Goal: Information Seeking & Learning: Learn about a topic

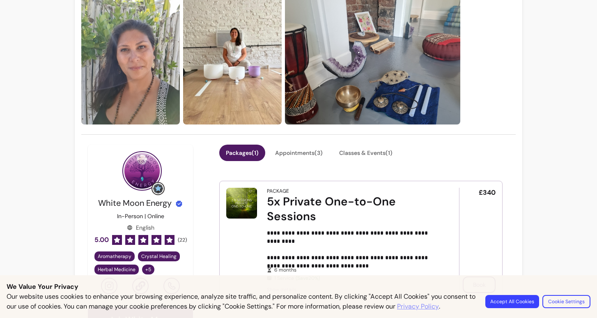
scroll to position [45, 0]
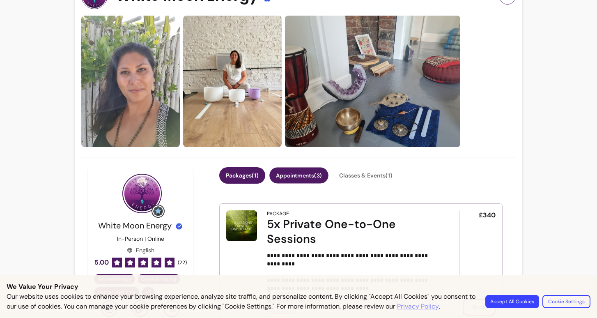
click at [306, 174] on button "Appointments ( 3 )" at bounding box center [299, 176] width 59 height 16
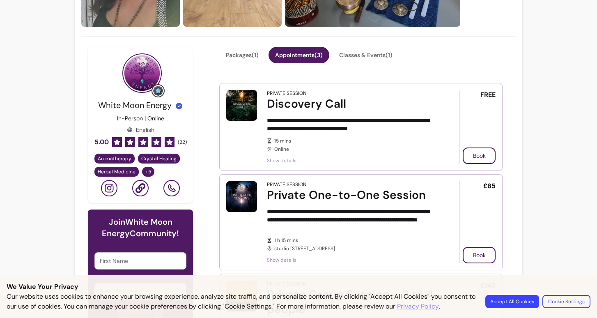
scroll to position [166, 0]
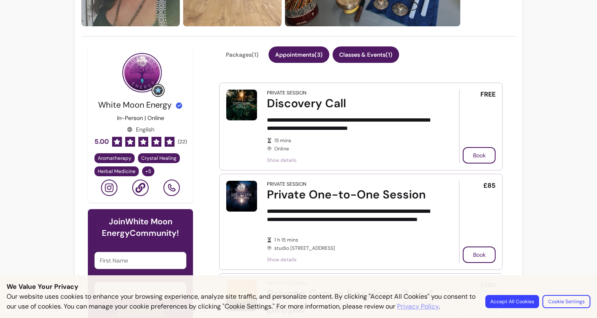
click at [370, 56] on button "Classes & Events ( 1 )" at bounding box center [366, 54] width 67 height 16
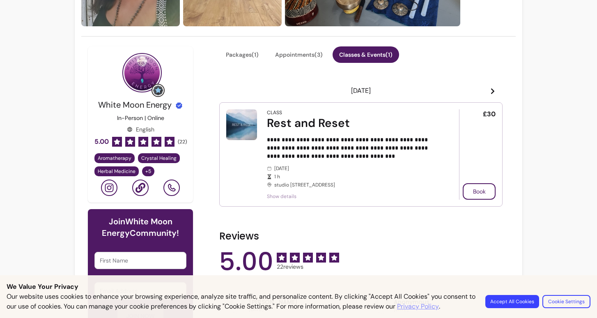
click at [289, 196] on span "Show details" at bounding box center [351, 196] width 169 height 7
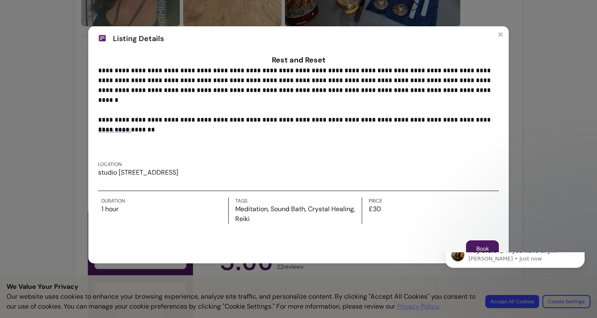
scroll to position [0, 0]
click at [113, 128] on span "Show more" at bounding box center [114, 129] width 33 height 9
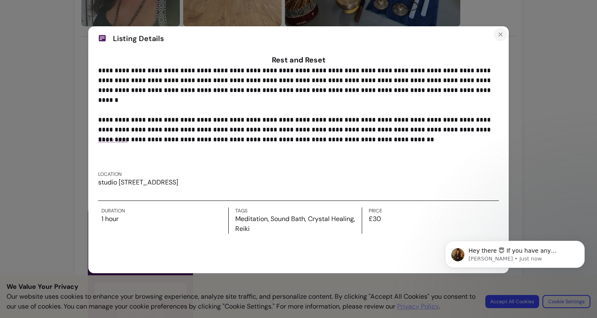
click at [502, 33] on icon "Close" at bounding box center [501, 34] width 7 height 7
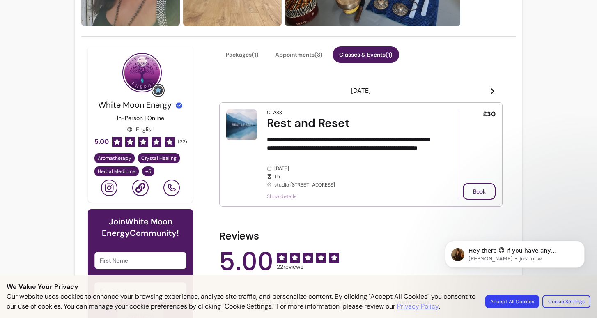
scroll to position [176, 0]
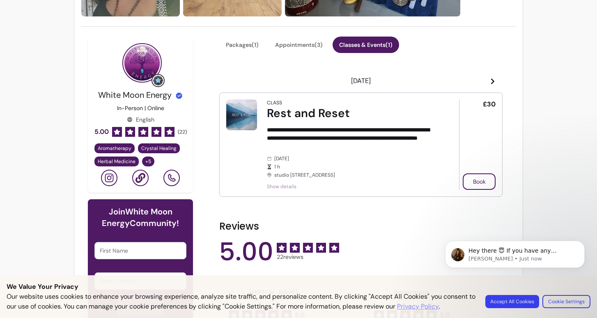
click at [286, 185] on span "Show details" at bounding box center [351, 186] width 169 height 7
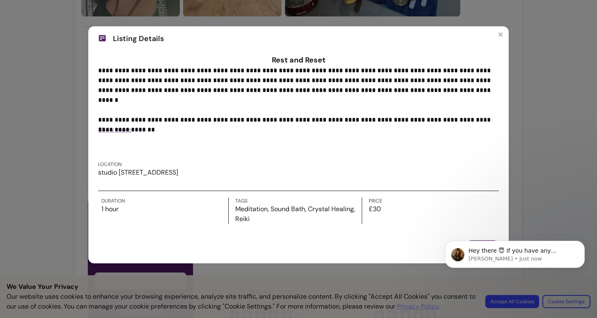
click at [123, 129] on span "Show more" at bounding box center [114, 129] width 33 height 9
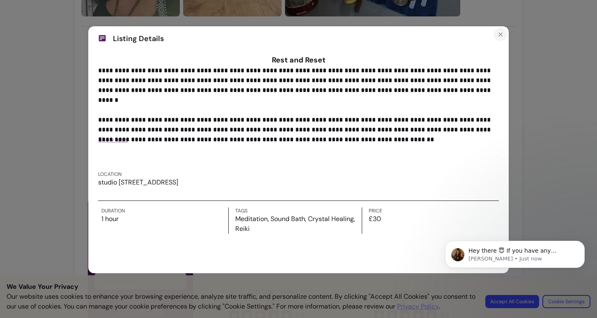
click at [501, 35] on icon "Close" at bounding box center [500, 34] width 3 height 3
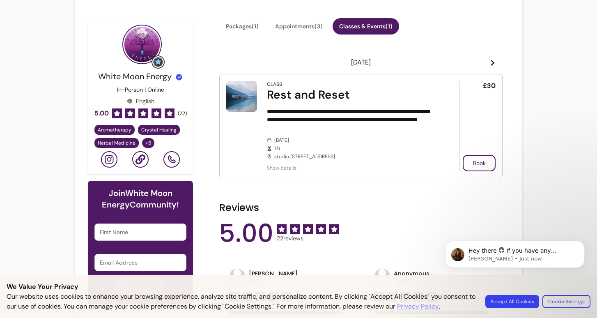
scroll to position [195, 0]
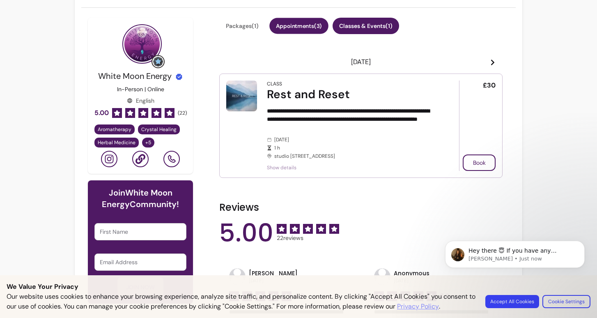
click at [293, 28] on button "Appointments ( 3 )" at bounding box center [299, 26] width 59 height 16
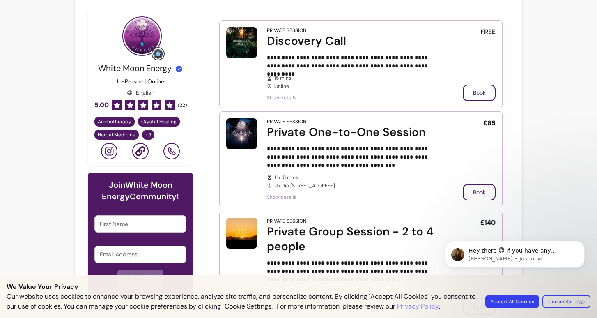
scroll to position [228, 0]
click at [285, 198] on span "Show details" at bounding box center [351, 197] width 169 height 7
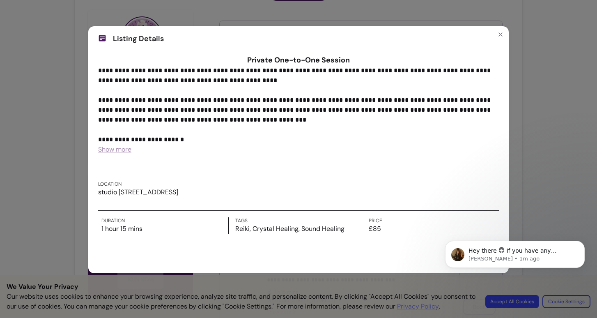
click at [118, 148] on span "Show more" at bounding box center [114, 149] width 33 height 9
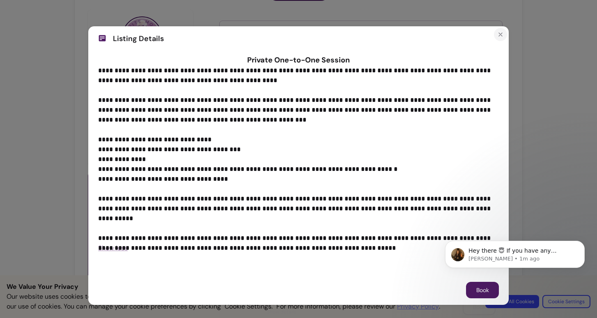
click at [501, 35] on icon "Close" at bounding box center [500, 34] width 3 height 3
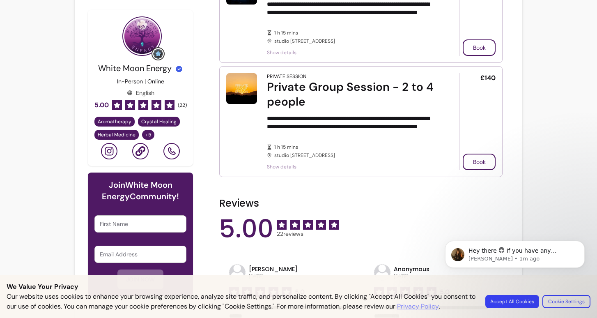
scroll to position [374, 0]
click at [279, 166] on span "Show details" at bounding box center [351, 166] width 169 height 7
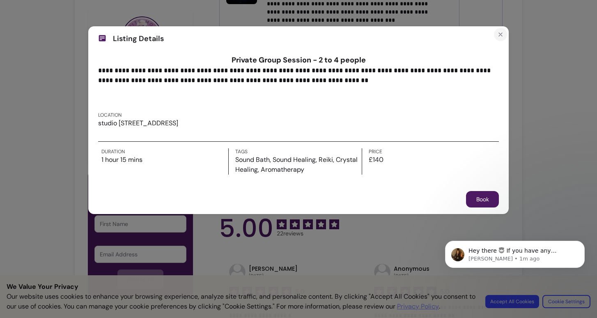
click at [497, 37] on button "Close" at bounding box center [500, 34] width 13 height 13
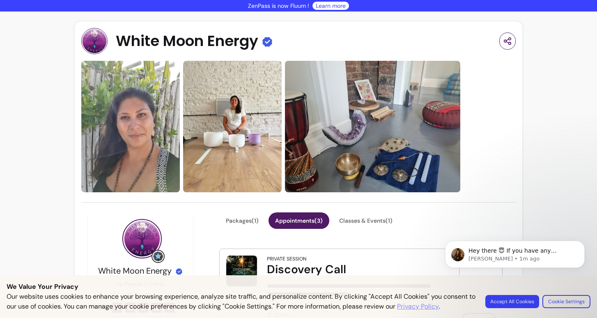
scroll to position [0, 0]
click at [227, 116] on img at bounding box center [232, 126] width 99 height 131
